Goal: Information Seeking & Learning: Learn about a topic

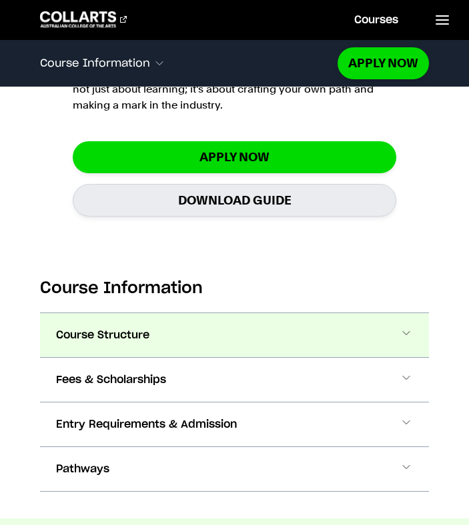
click at [218, 328] on button "Course Structure" at bounding box center [234, 335] width 389 height 44
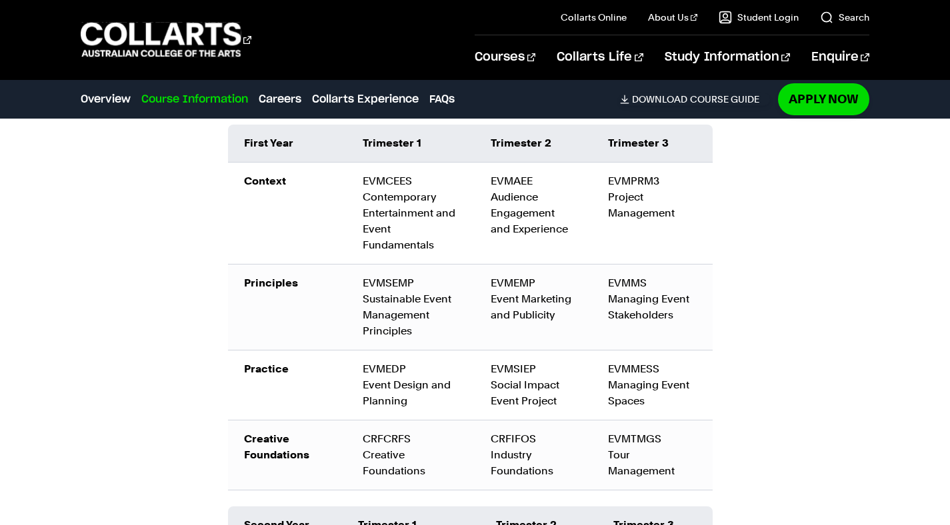
scroll to position [1673, 0]
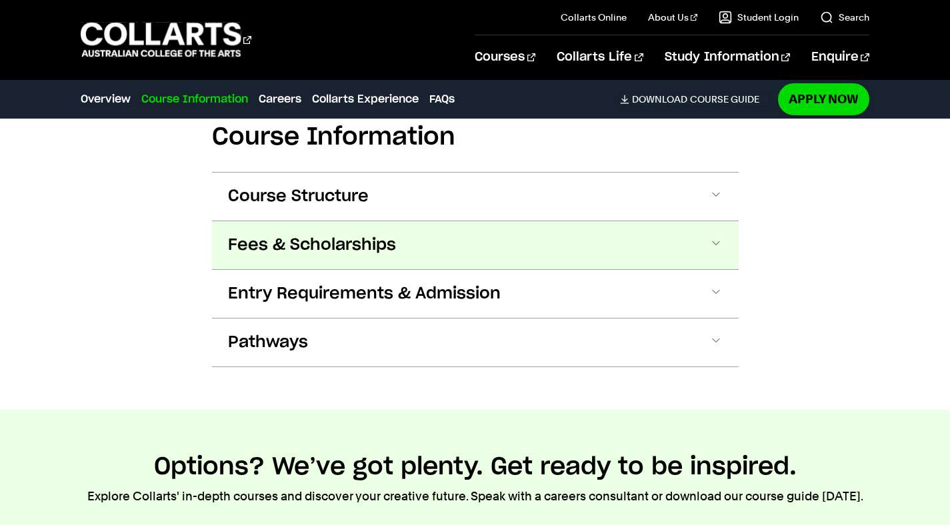
click at [325, 239] on span "Fees & Scholarships" at bounding box center [312, 245] width 168 height 21
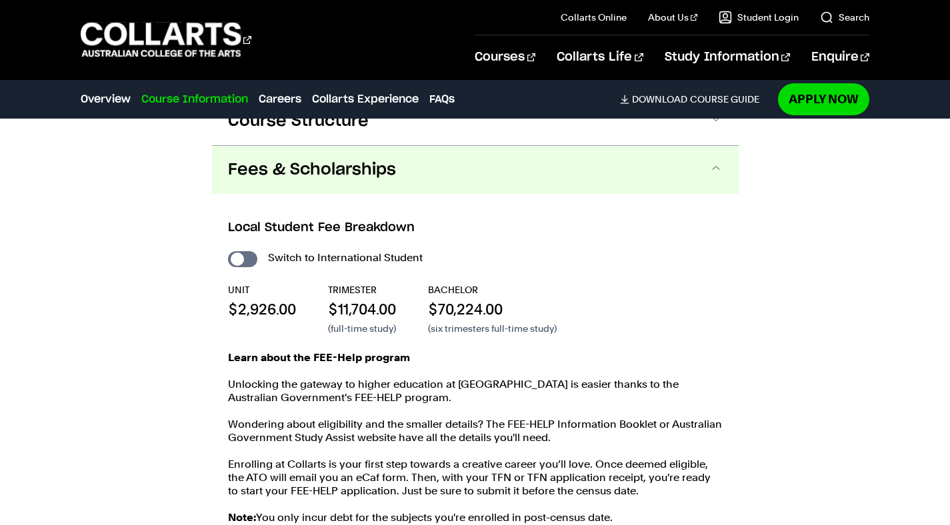
scroll to position [1526, 0]
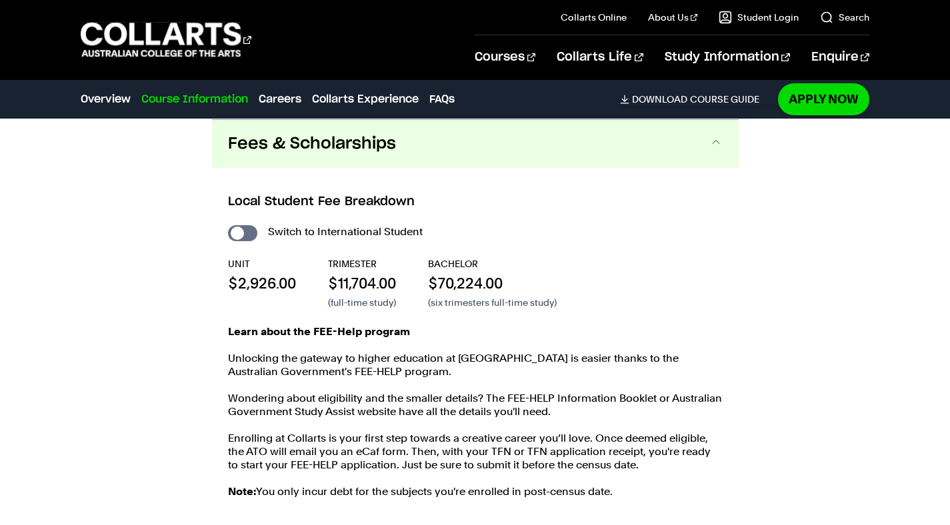
click at [351, 173] on div "Local Student Fee Breakdown Switch to International Student UNIT $2,926.00 TRIM…" at bounding box center [475, 346] width 527 height 357
click at [281, 128] on button "Fees & Scholarships" at bounding box center [475, 144] width 527 height 48
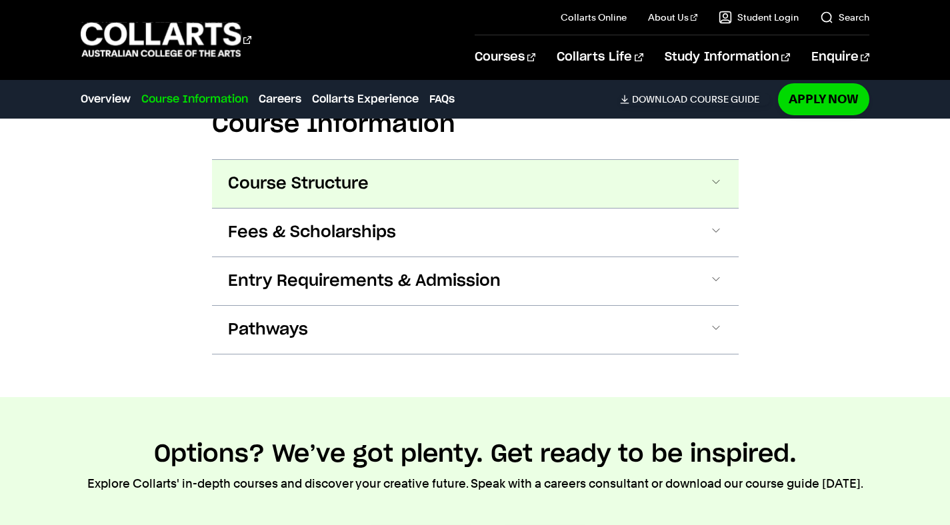
click at [303, 170] on button "Course Structure" at bounding box center [475, 184] width 527 height 48
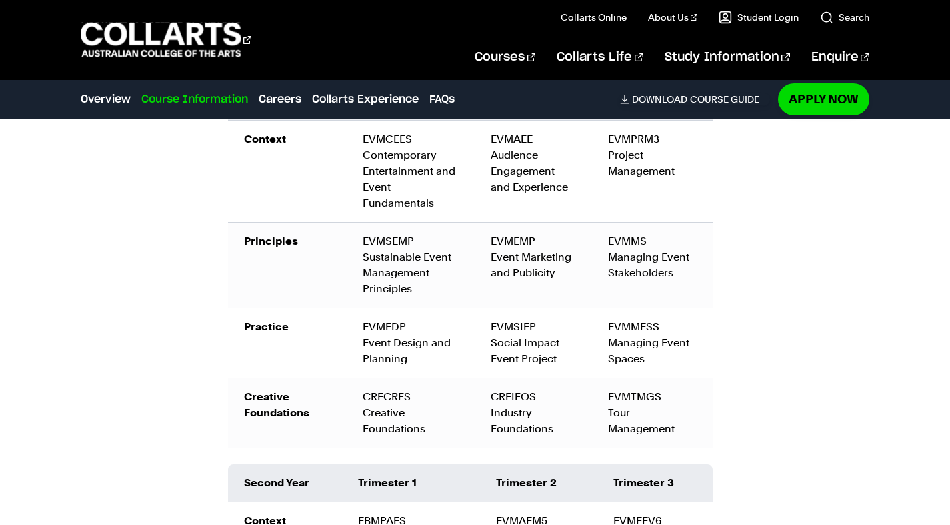
scroll to position [1751, 0]
